Goal: Find specific page/section: Find specific page/section

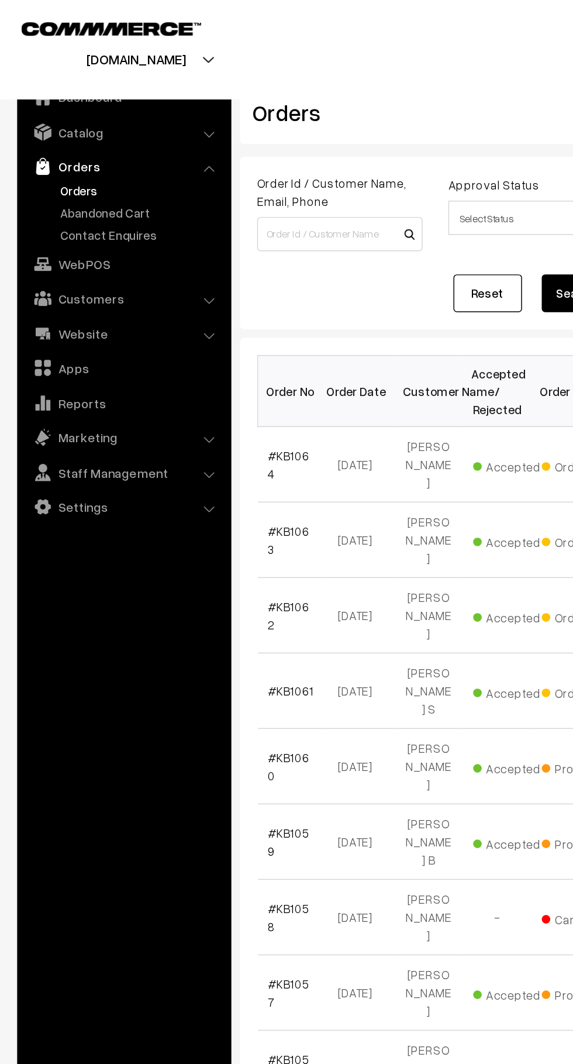
click at [105, 147] on link "Abandoned Cart" at bounding box center [96, 145] width 116 height 12
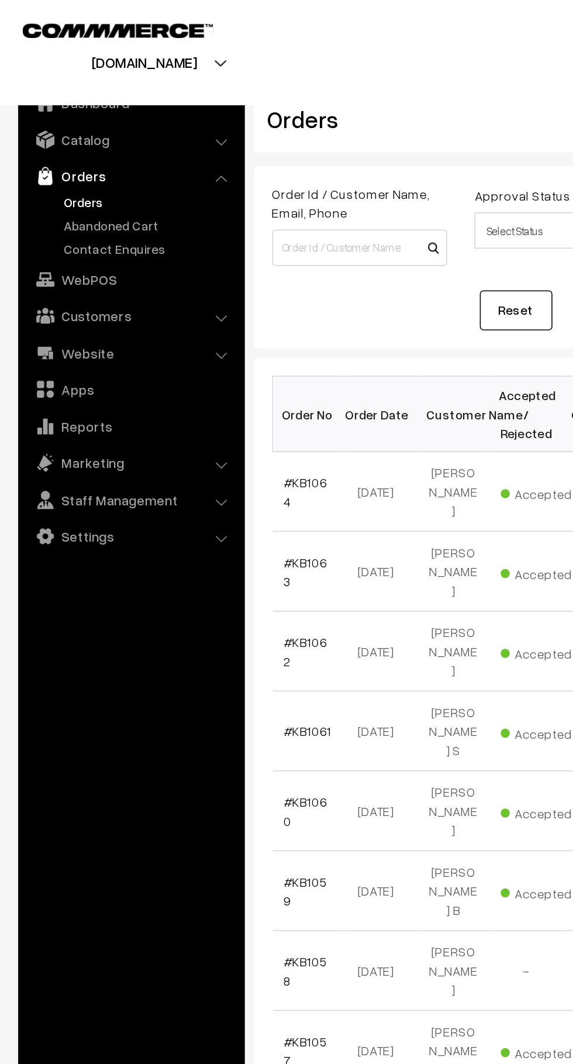
click at [105, 140] on link "Abandoned Cart" at bounding box center [96, 145] width 116 height 12
